Goal: Information Seeking & Learning: Learn about a topic

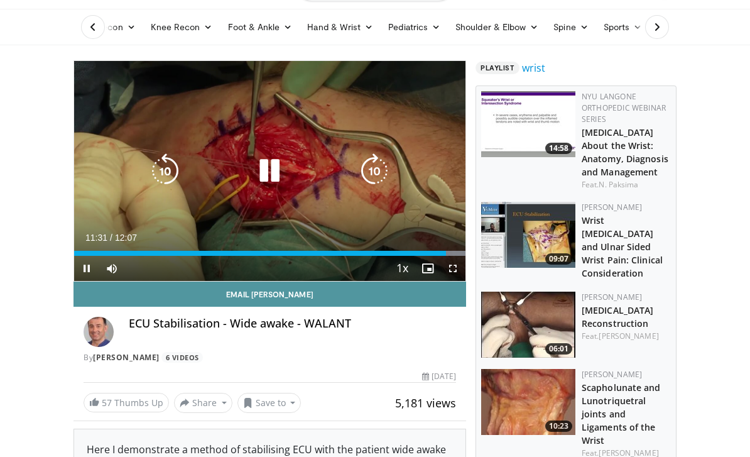
scroll to position [48, 0]
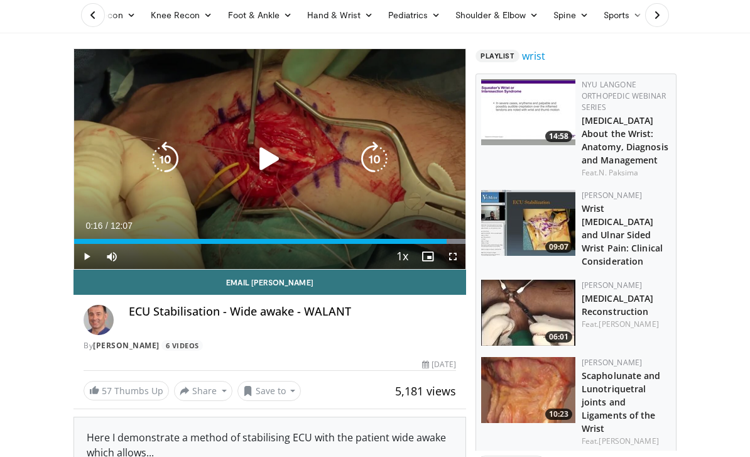
click at [83, 241] on div "Progress Bar" at bounding box center [260, 241] width 372 height 5
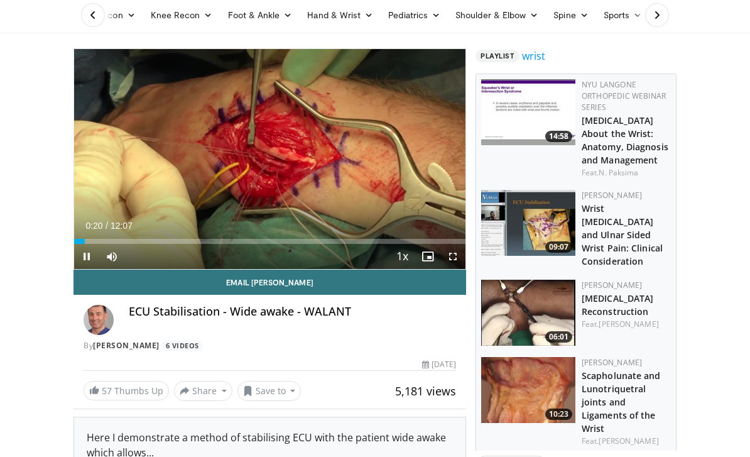
click at [450, 255] on span "Video Player" at bounding box center [452, 256] width 25 height 25
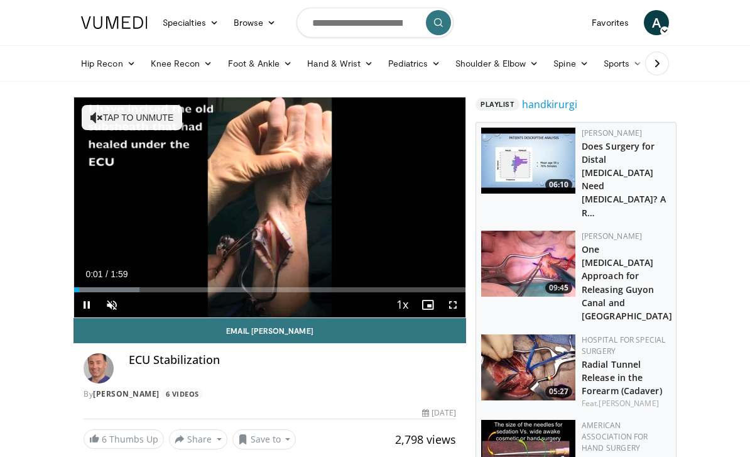
click at [450, 306] on span "Video Player" at bounding box center [452, 304] width 25 height 25
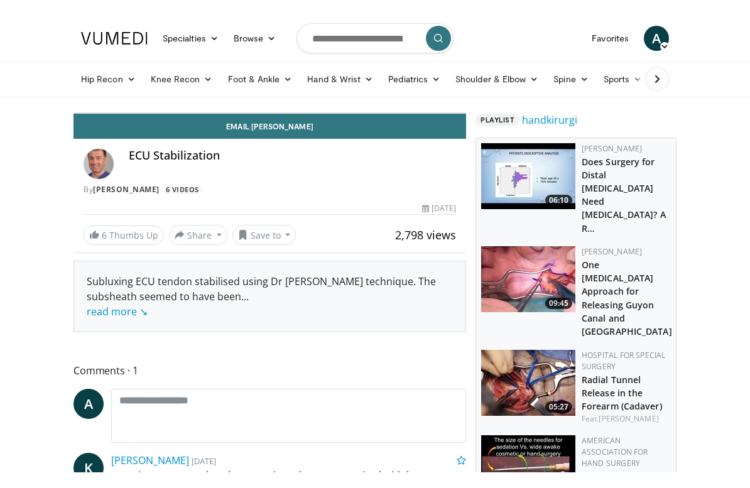
scroll to position [15, 0]
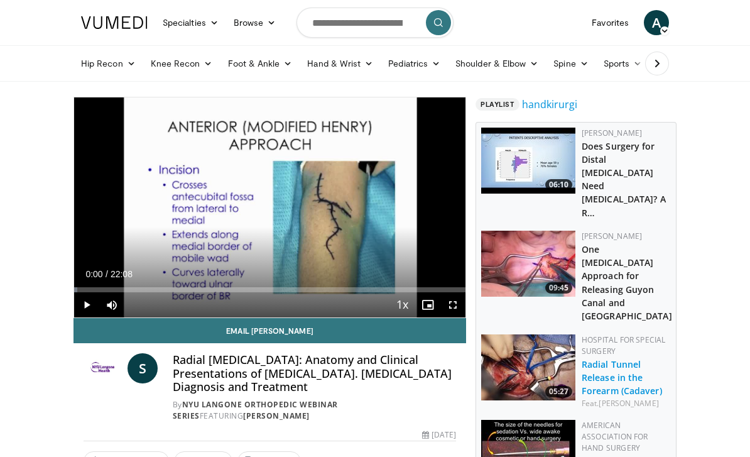
click at [617, 358] on link "Radial Tunnel Release in the Forearm (Cadaver)" at bounding box center [622, 377] width 80 height 38
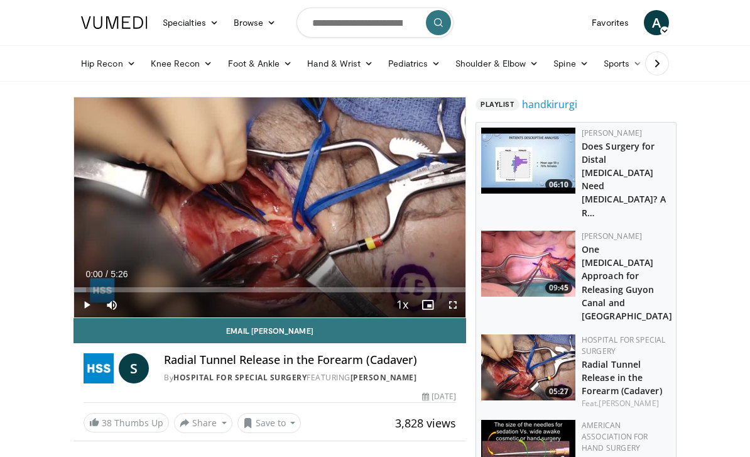
click at [455, 303] on span "Video Player" at bounding box center [452, 304] width 25 height 25
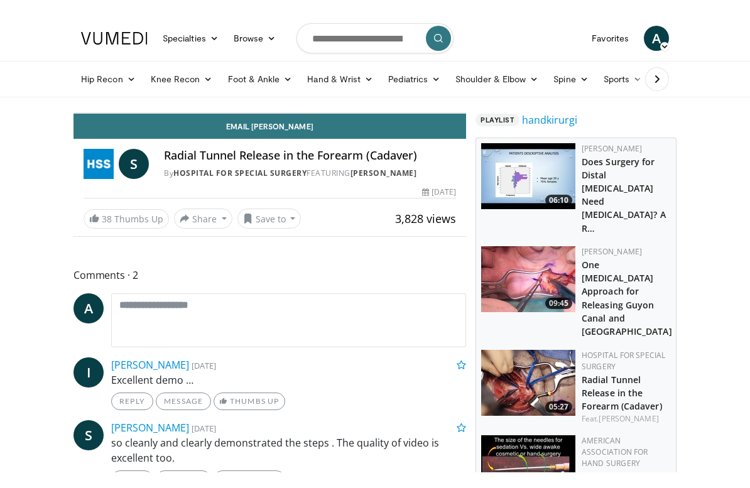
scroll to position [15, 0]
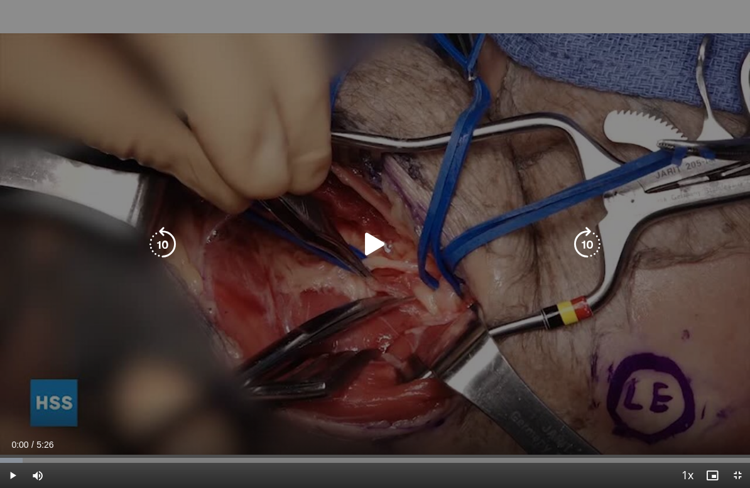
click at [376, 268] on div "10 seconds Tap to unmute" at bounding box center [375, 244] width 750 height 488
click at [371, 257] on icon "Video Player" at bounding box center [374, 244] width 35 height 35
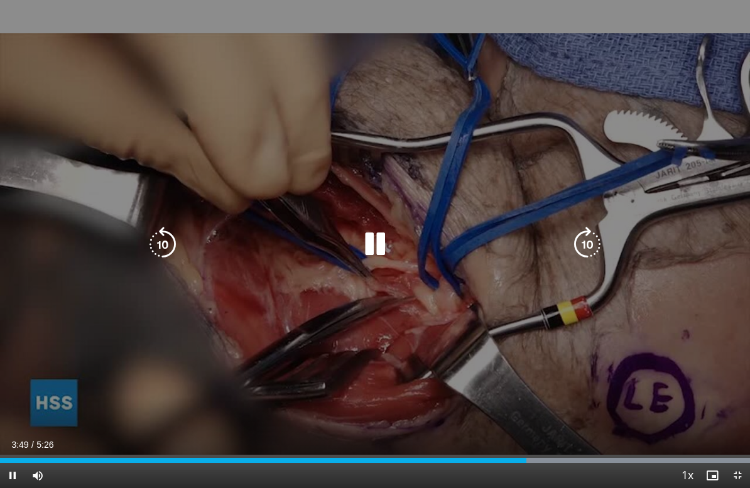
click at [390, 253] on icon "Video Player" at bounding box center [374, 244] width 35 height 35
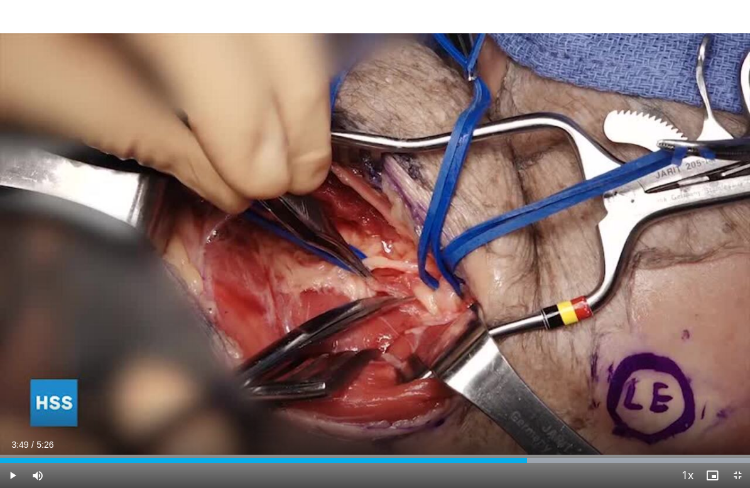
click at [13, 456] on span "Video Player" at bounding box center [12, 475] width 25 height 25
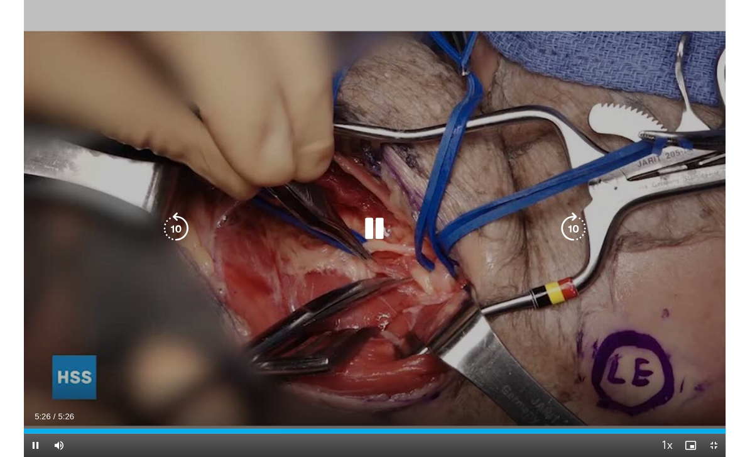
scroll to position [0, 0]
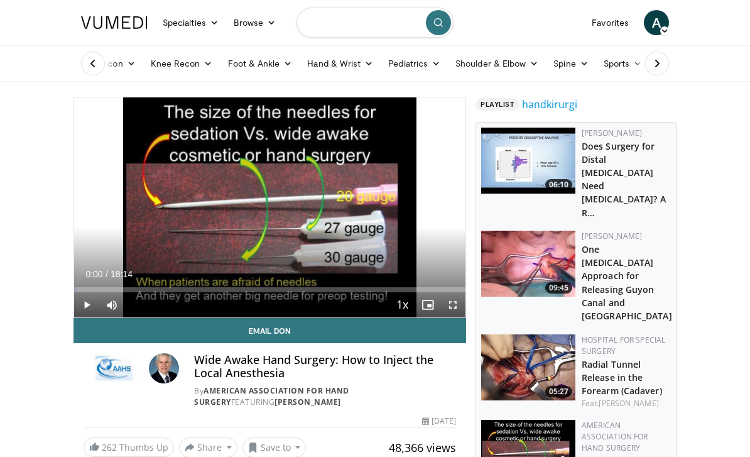
click at [392, 23] on input "Search topics, interventions" at bounding box center [374, 23] width 157 height 30
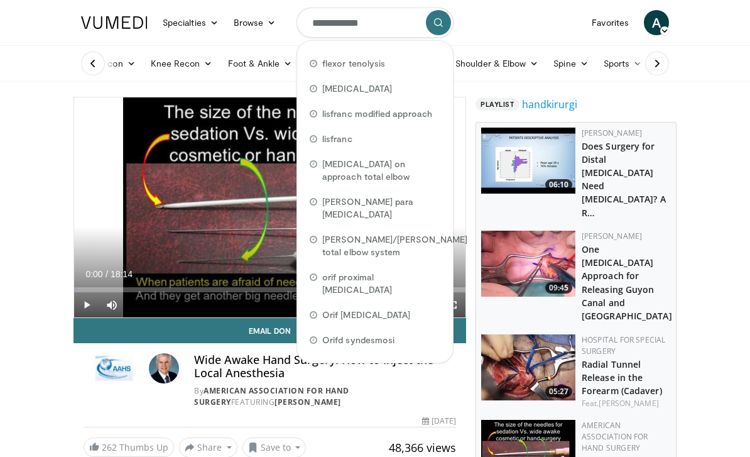
type input "**********"
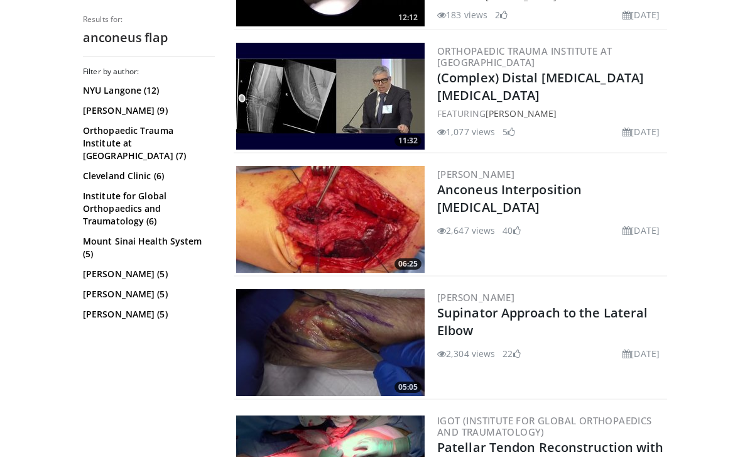
scroll to position [1107, 0]
click at [320, 186] on img at bounding box center [330, 219] width 188 height 107
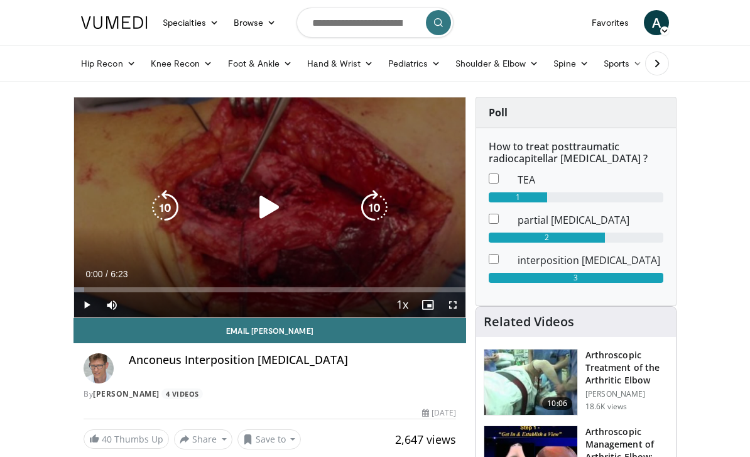
click at [278, 205] on icon "Video Player" at bounding box center [269, 207] width 35 height 35
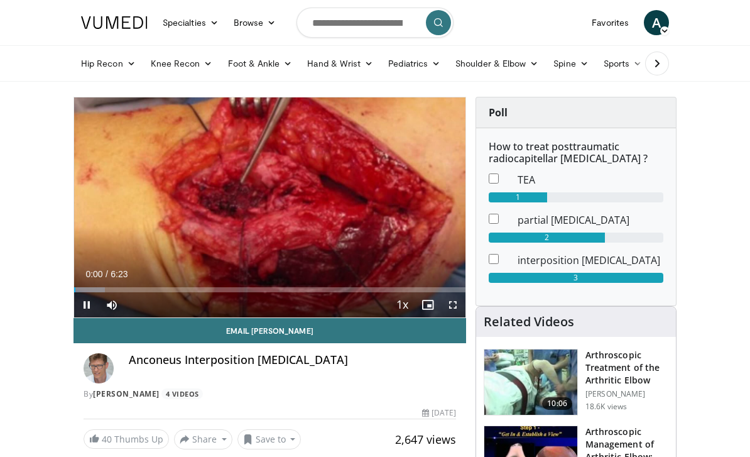
click at [455, 306] on span "Video Player" at bounding box center [452, 304] width 25 height 25
